Goal: Task Accomplishment & Management: Use online tool/utility

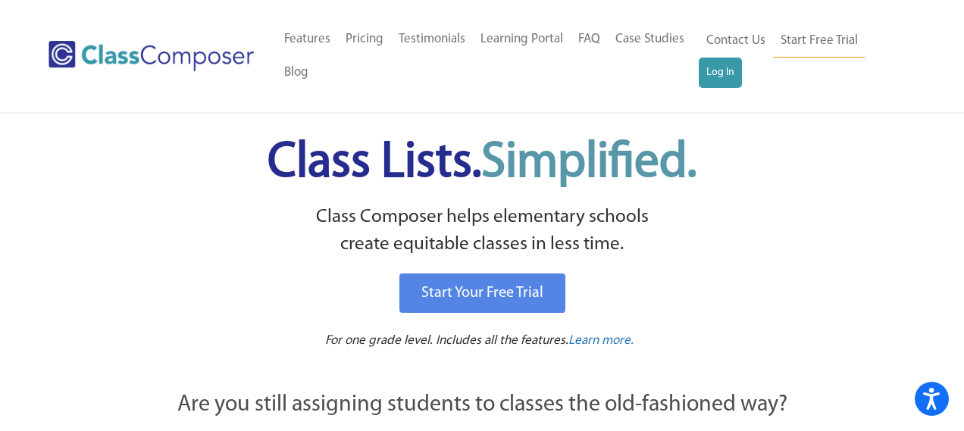
click at [809, 240] on p "Class Composer helps elementary schools create equitable classes in less time." at bounding box center [481, 231] width 777 height 55
click at [724, 71] on link "Log In" at bounding box center [720, 73] width 43 height 30
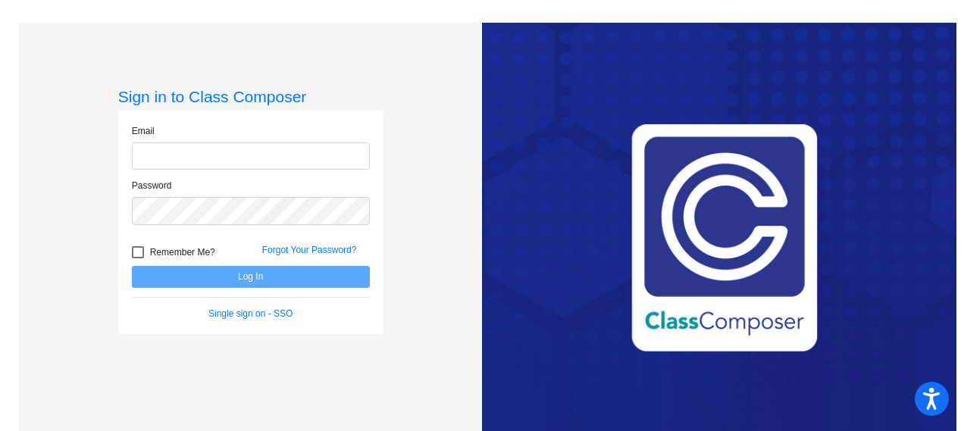
type input "troy.redd@asd.edu.qa"
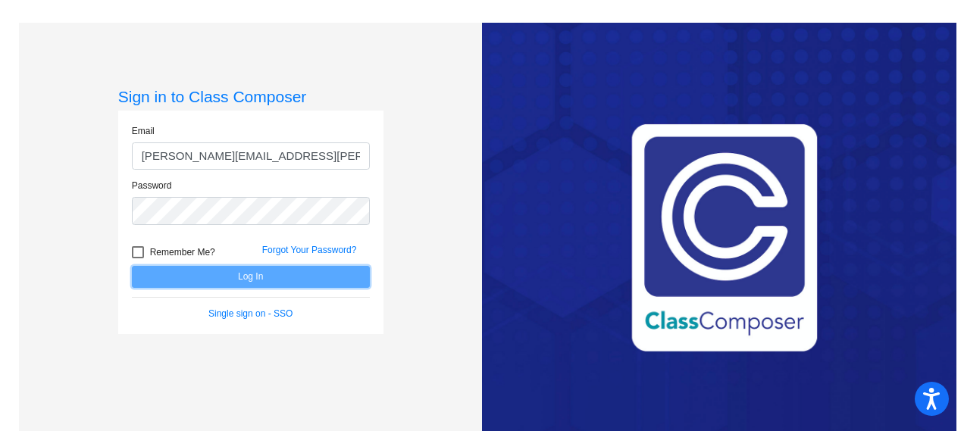
click at [246, 278] on button "Log In" at bounding box center [251, 277] width 238 height 22
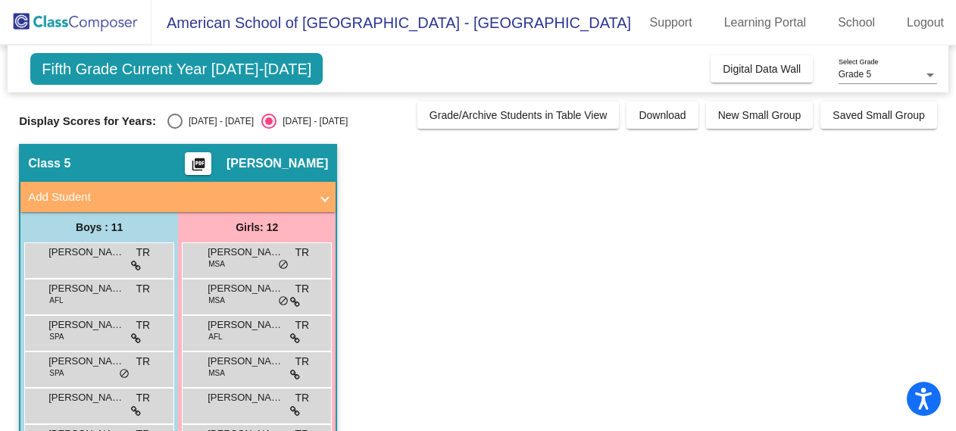
click at [173, 124] on div "Select an option" at bounding box center [174, 121] width 15 height 15
click at [174, 129] on input "2024 - 2025" at bounding box center [174, 129] width 1 height 1
radio input "true"
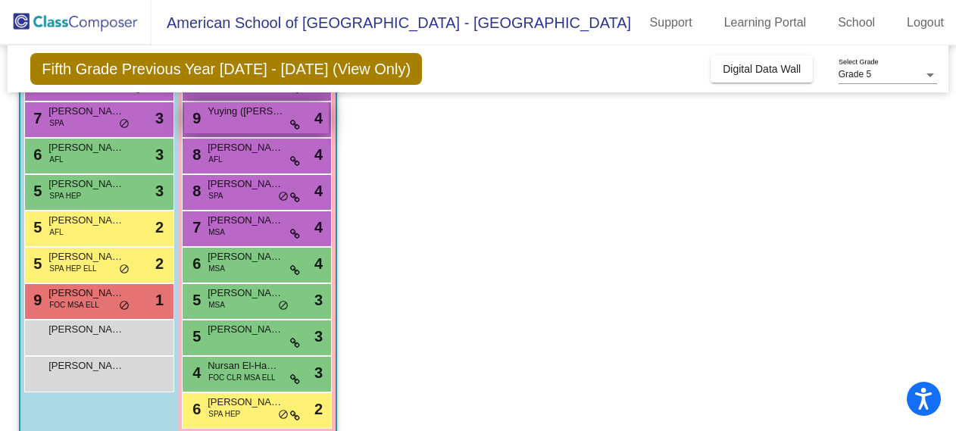
scroll to position [272, 0]
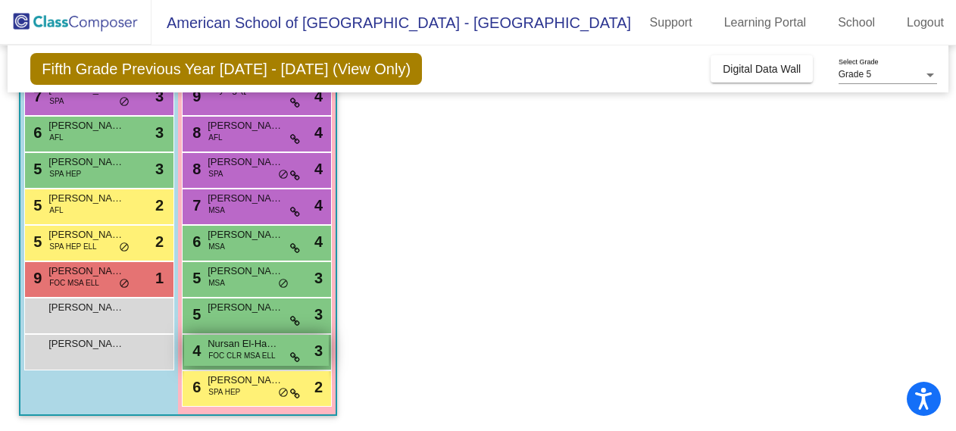
click at [238, 348] on span "Nursan El-Hammali" at bounding box center [246, 343] width 76 height 15
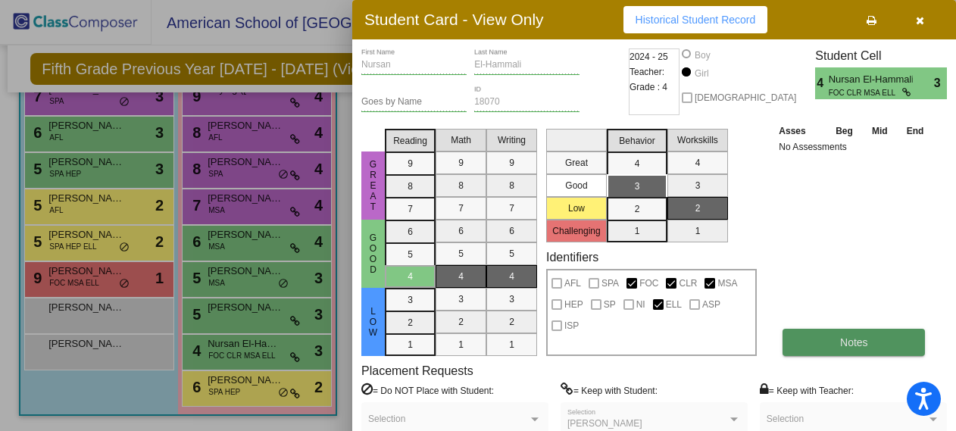
click at [842, 346] on span "Notes" at bounding box center [854, 342] width 28 height 12
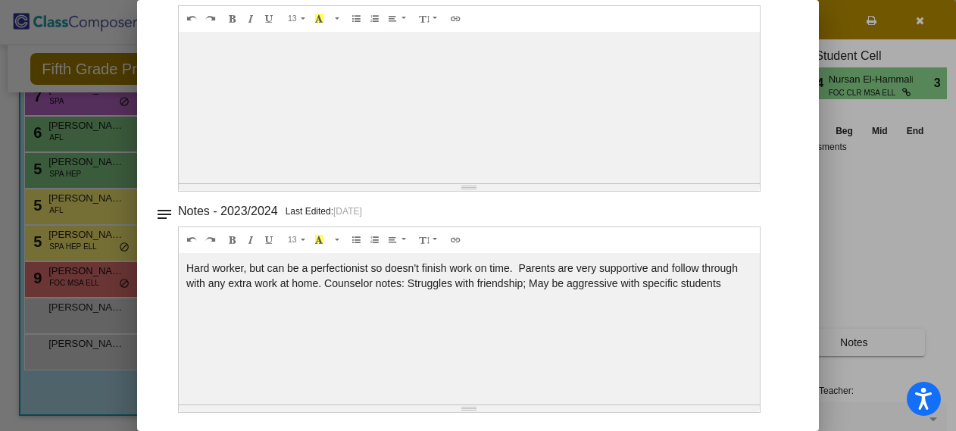
scroll to position [0, 0]
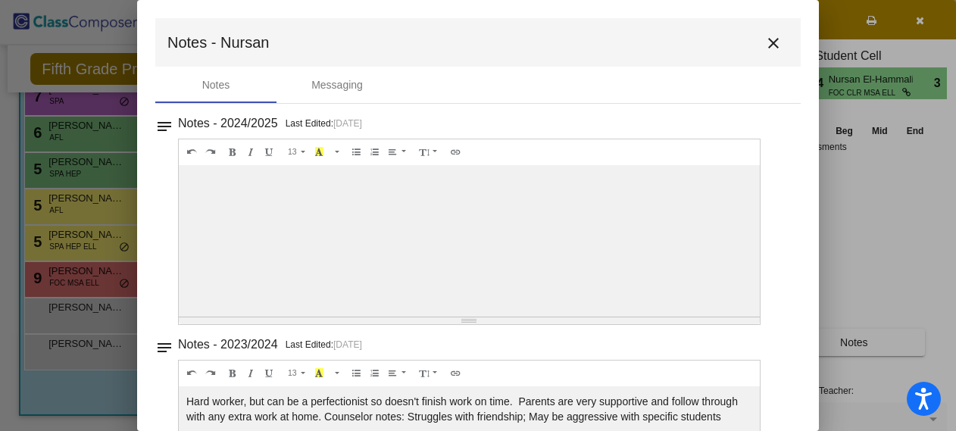
click at [765, 42] on mat-icon "close" at bounding box center [774, 43] width 18 height 18
